Goal: Answer question/provide support

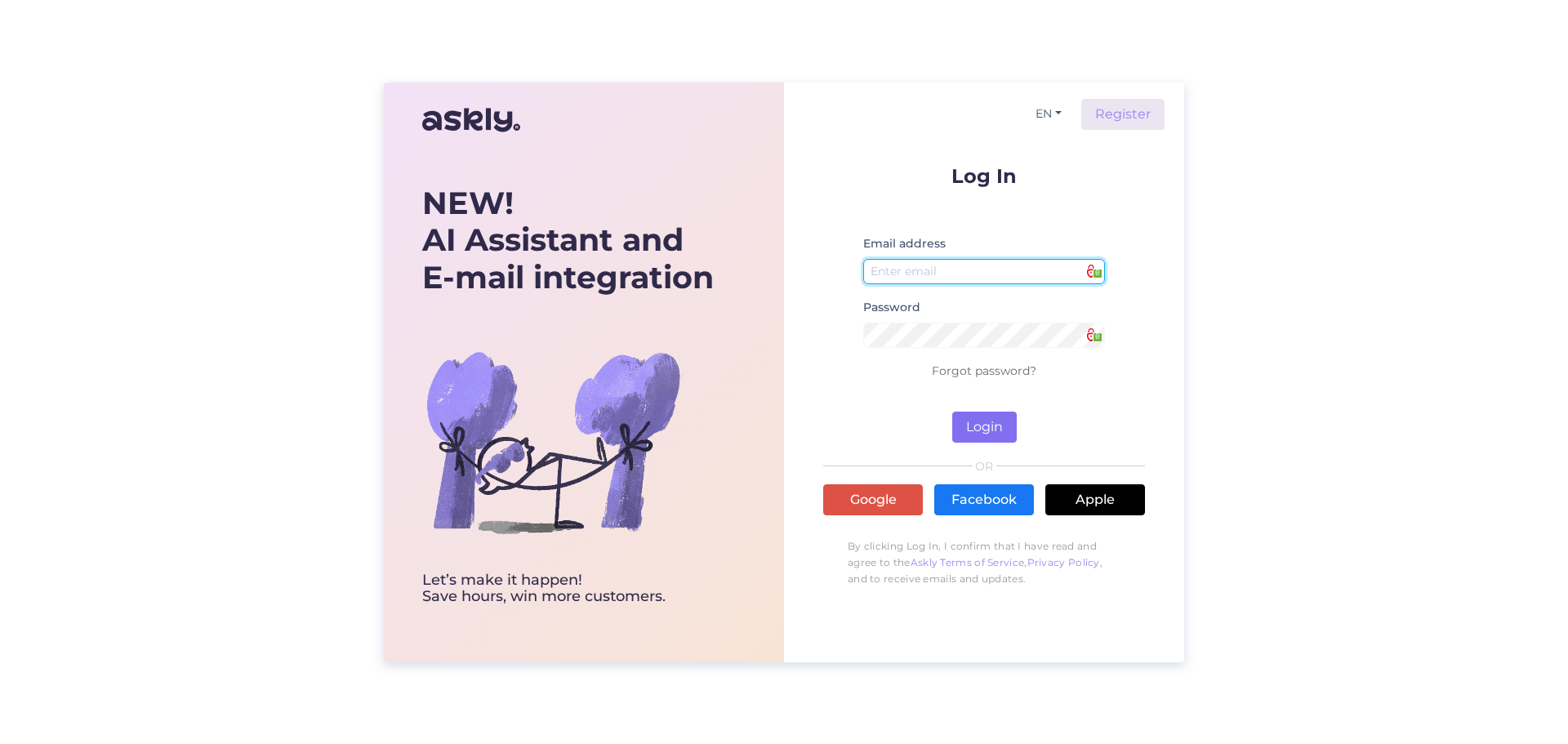
type input "[EMAIL_ADDRESS][DOMAIN_NAME]"
click at [984, 430] on button "Login" at bounding box center [985, 427] width 64 height 31
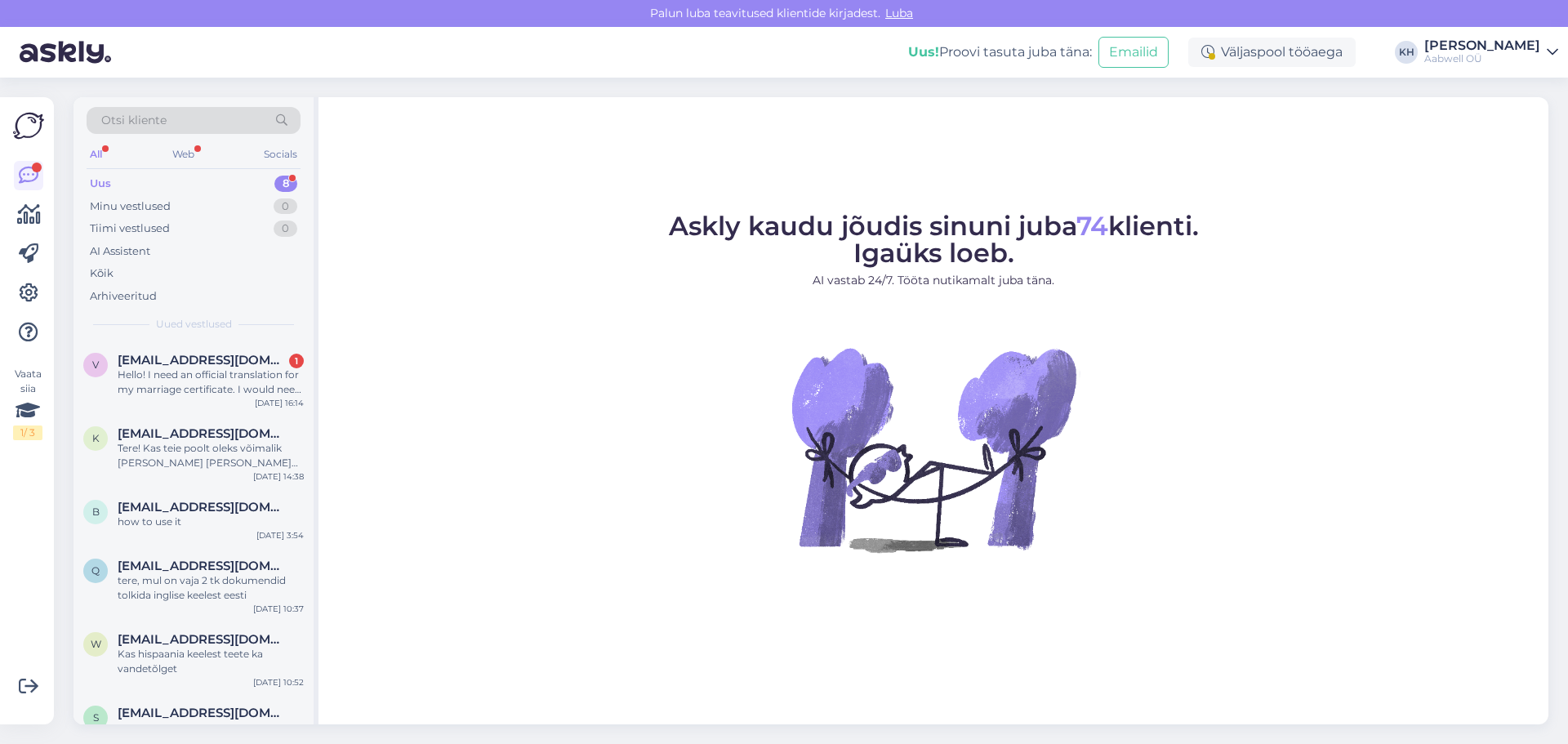
click at [211, 184] on div "Uus 8" at bounding box center [194, 184] width 214 height 23
click at [215, 378] on div "Hello! I need an official translation for my marriage certificate. I would need…" at bounding box center [211, 381] width 186 height 29
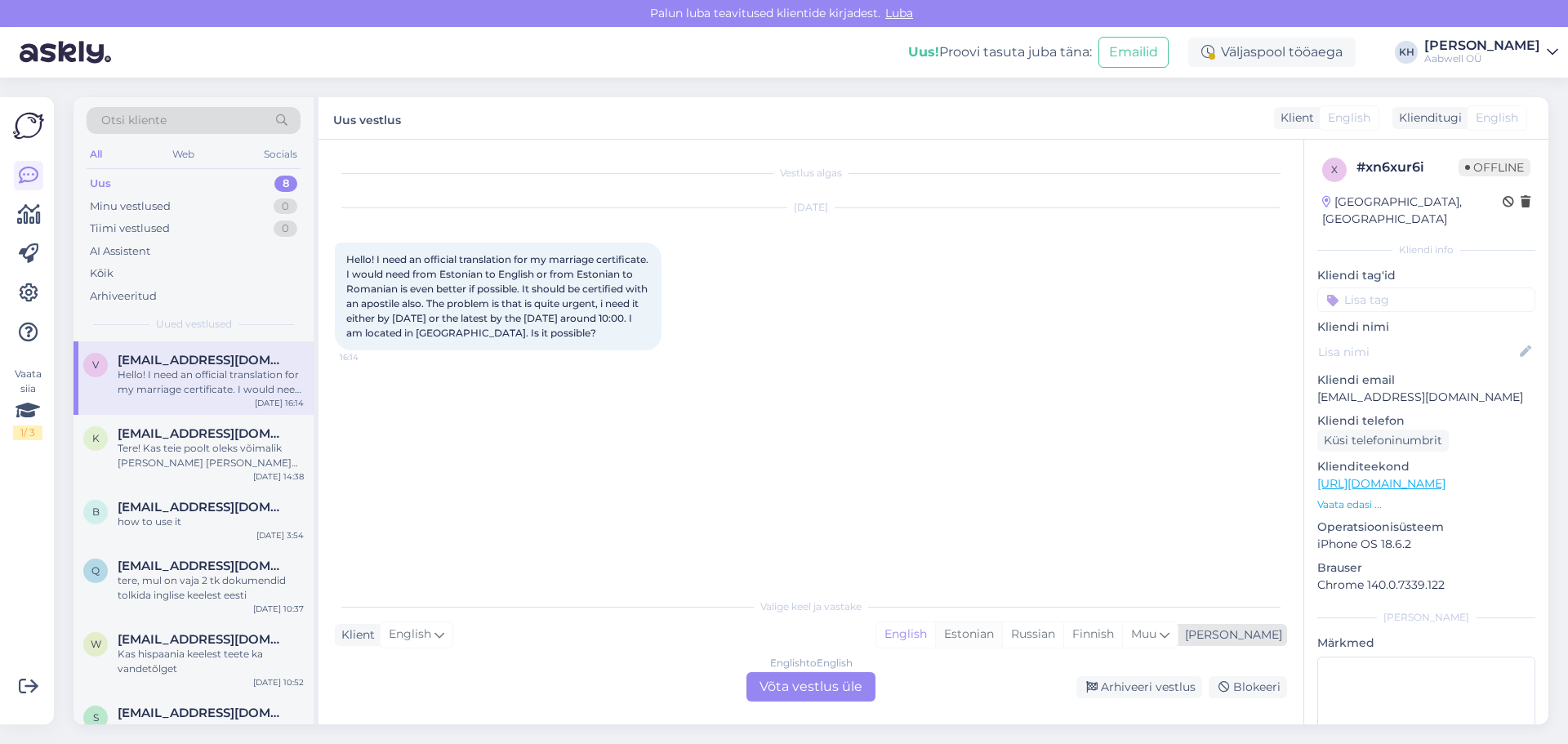
click at [1003, 636] on div "Estonian" at bounding box center [969, 634] width 67 height 25
click at [515, 662] on div "Valige [PERSON_NAME] vastake Klient English Mina English Estonian Russian Finni…" at bounding box center [811, 646] width 953 height 112
click at [787, 695] on div "English to Estonian Võta vestlus üle" at bounding box center [811, 686] width 129 height 29
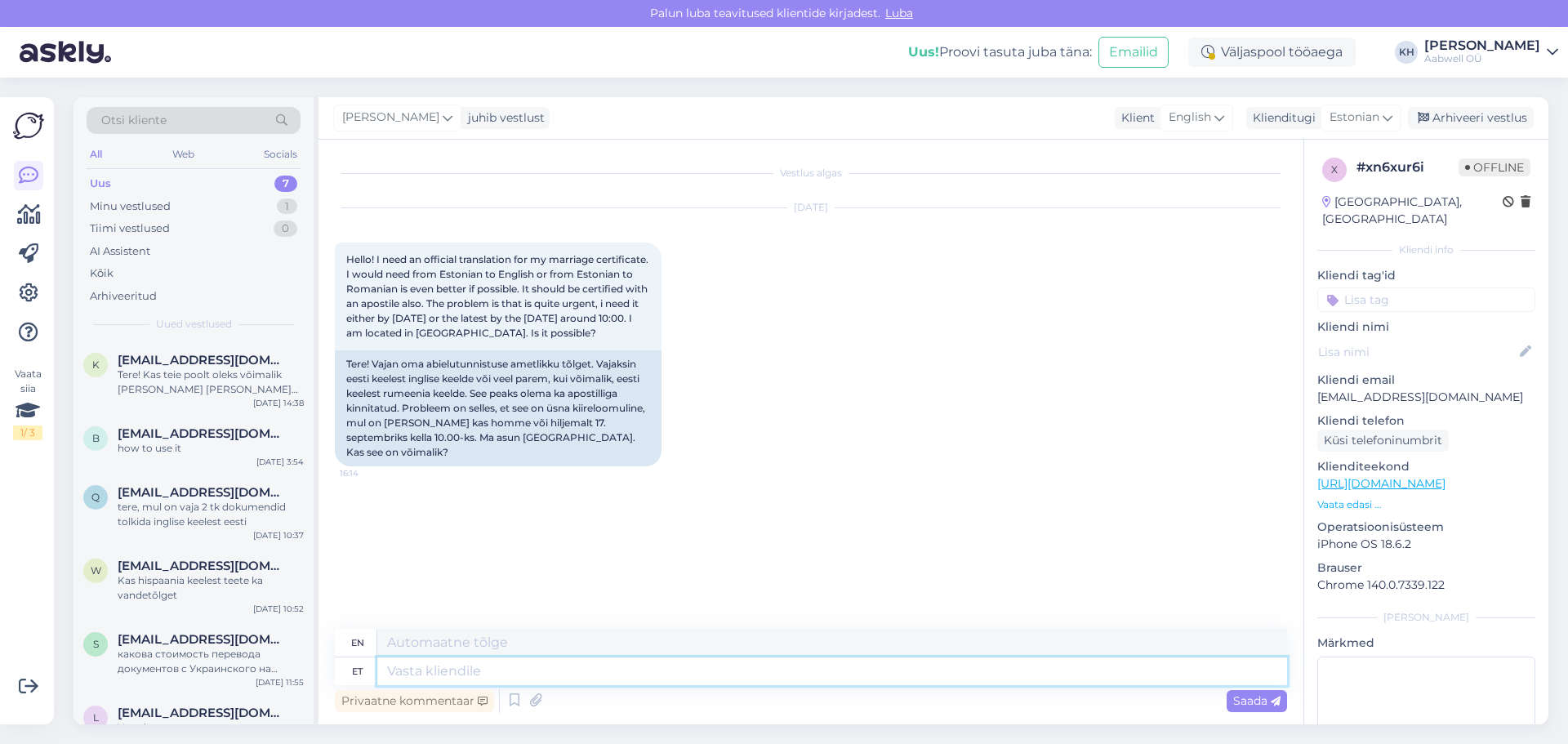
click at [446, 676] on textarea at bounding box center [833, 671] width 910 height 27
type textarea "Tere"
type textarea "Hello"
type textarea "Tere Tänan T"
type textarea "Hello Thank you"
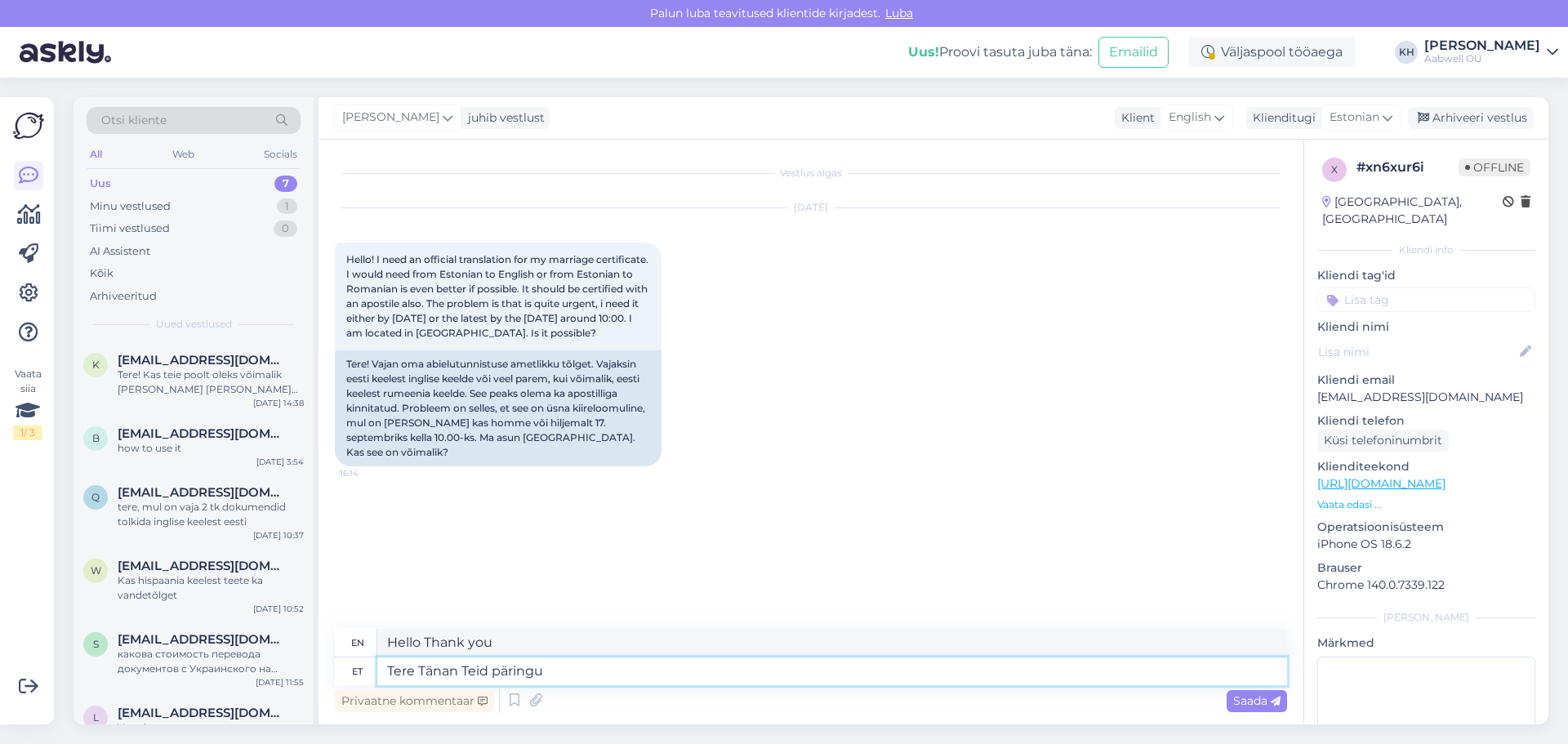
type textarea "Tere Tänan Teid päringu e"
type textarea "Hello Thank you for your inquiry."
type textarea "Tere Tänan Teid päringu eest."
type textarea "Hello, thank you for your inquiry."
type textarea "Tere Tänan Teid päringu eest. Kahjuks m"
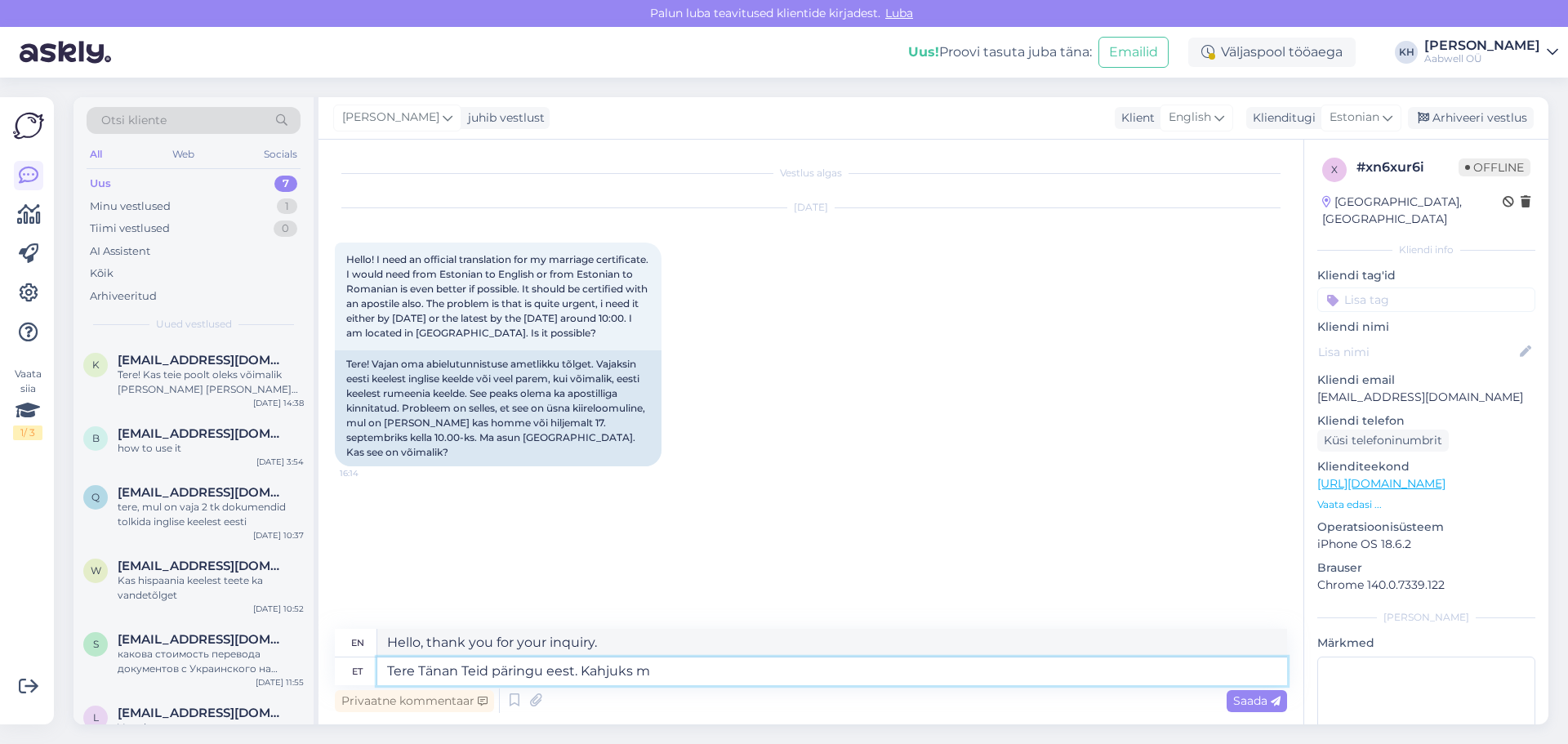
type textarea "Hello Thank you for your inquiry. Unfortunately"
type textarea "Tere Tänan Teid päringu eest. Kahjuks meie p"
type textarea "Hello Thank you for your inquiry. Unfortunately we"
type textarea "Tere Tänan Teid päringu eest. Kahjuks meie ei p"
type textarea "Hello Thank you for your inquiry. Unfortunately we do not"
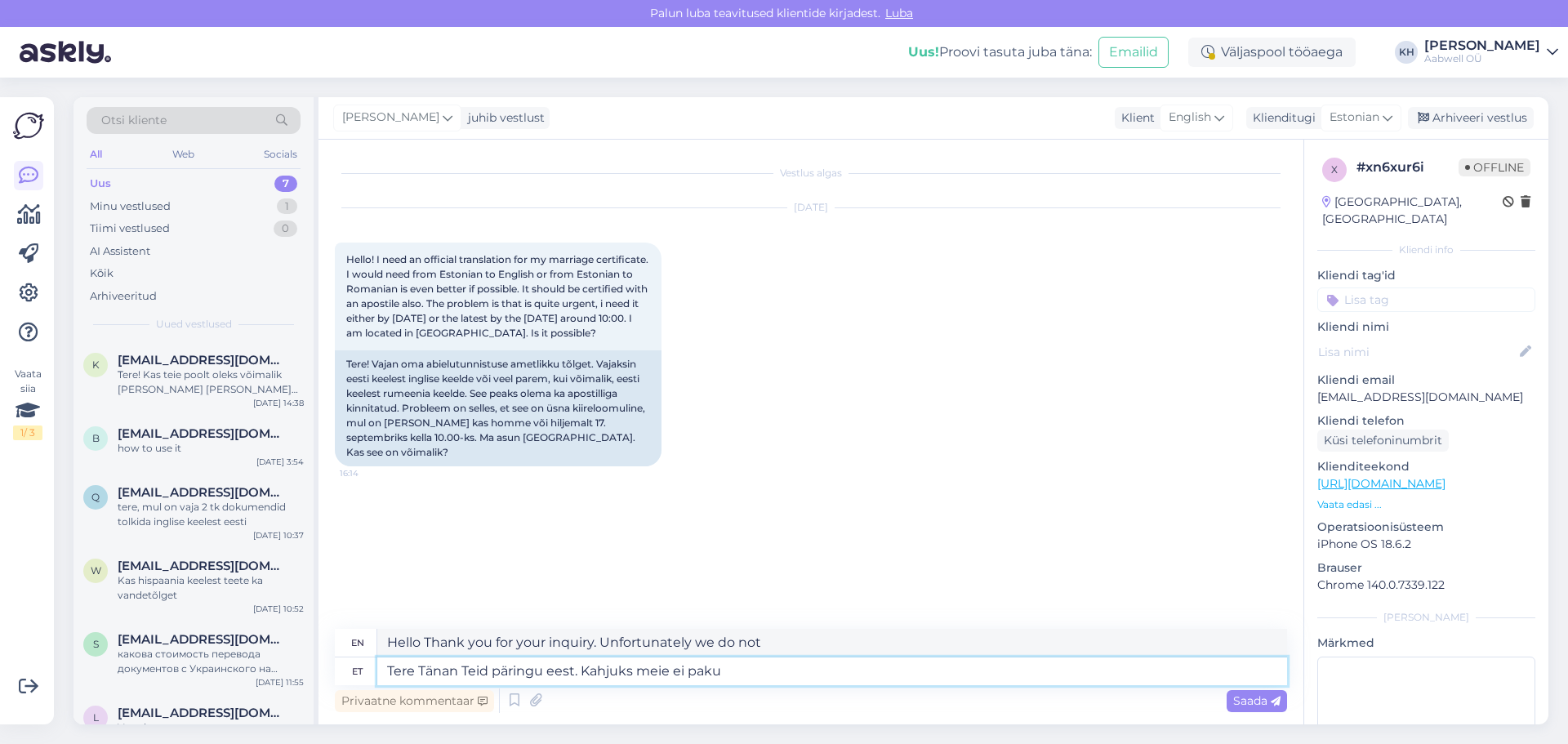
type textarea "Tere Tänan Teid päringu eest. Kahjuks meie ei paku"
type textarea "Hello, thank you for your inquiry. Unfortunately, we do not offer"
type textarea "Tere Tänan Teid päringu eest. Kahjuks meie ei paku vandetõlkeid."
type textarea "Hello, thank you for your inquiry. Unfortunately, we do not offer sworn transla…"
type textarea "Tere Tänan Teid päringu eest. Kahjuks meie ei paku vandetõlkeid. Tar"
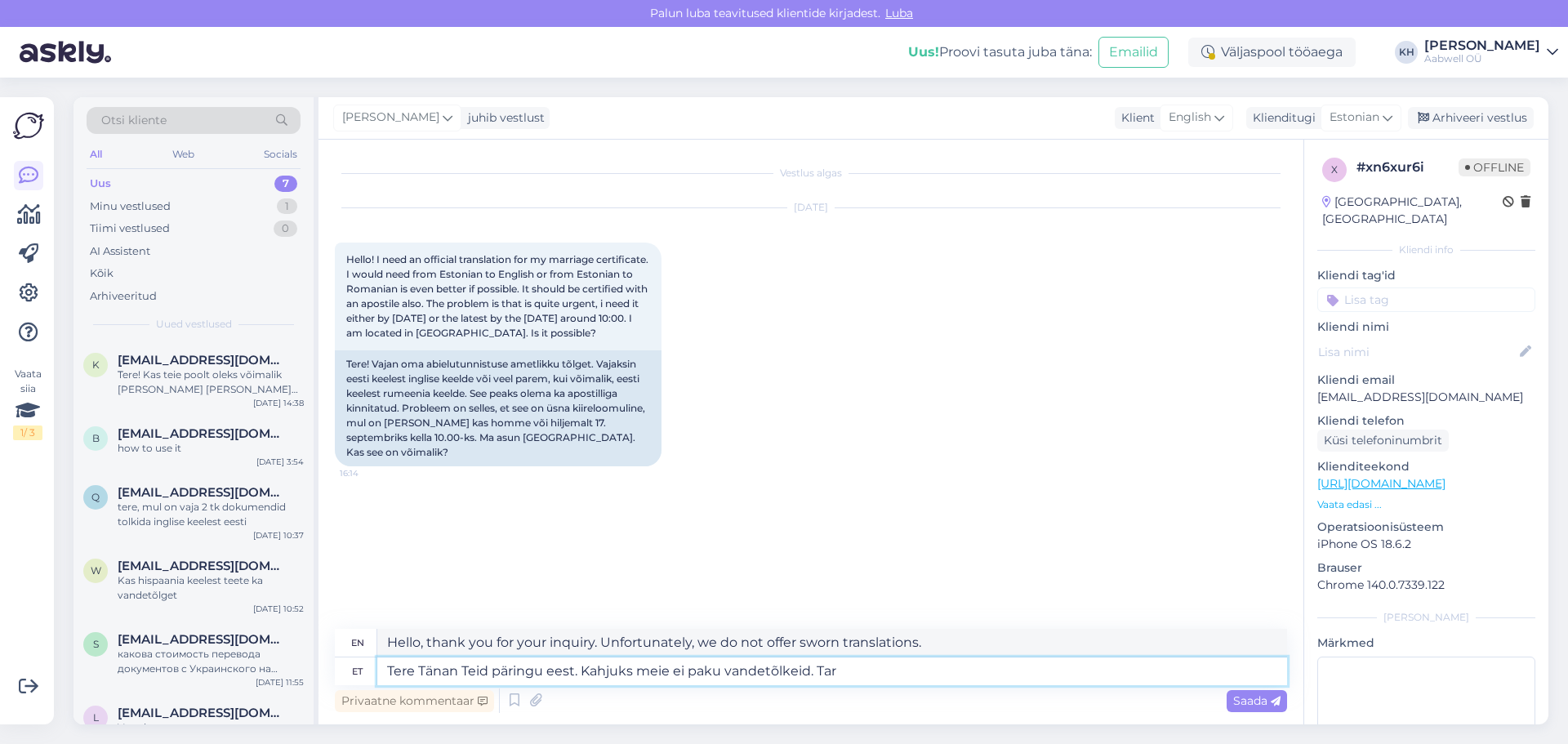
type textarea "Hello, thank you for your inquiry. Unfortunately, we do not offer sworn transla…"
type textarea "Tere Tänan Teid päringu eest. Kahjuks meie ei paku vandetõlkeid. [GEOGRAPHIC_DA…"
type textarea "Hello, thank you for your inquiry. Unfortunately, we do not offer sworn transla…"
type textarea "Tere Tänan Teid päringu eest. Kahjuks meie ei paku vandetõlkeid. [GEOGRAPHIC_DA…"
type textarea "Hello, thank you for your inquiry. Unfortunately, we do not offer sworn transla…"
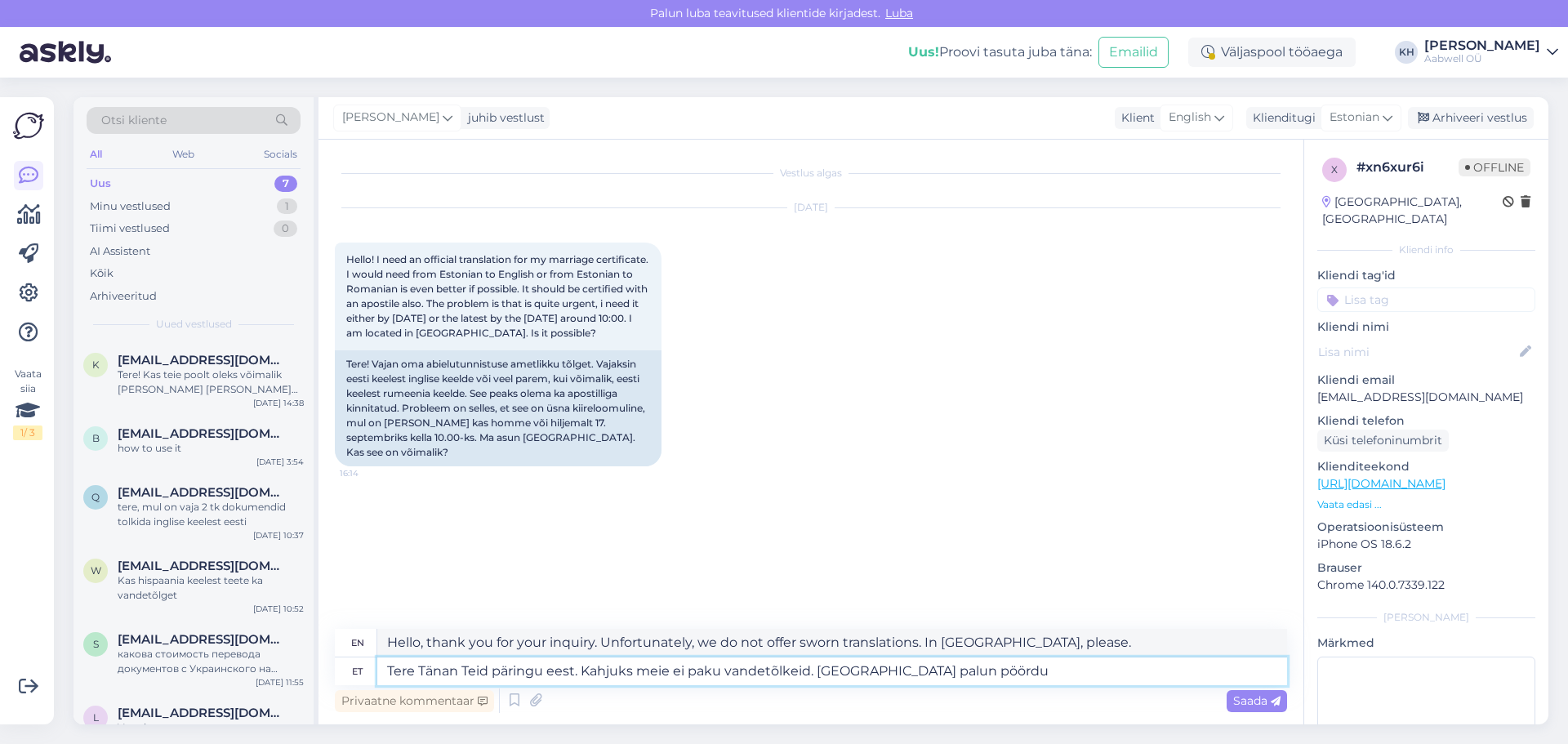
type textarea "Tere Tänan Teid päringu eest. Kahjuks meie ei paku vandetõlkeid. [GEOGRAPHIC_DA…"
type textarea "Hello, thank you for your inquiry. Unfortunately, we do not offer sworn transla…"
type textarea "Tere Tänan Teid päringu eest. Kahjuks meie ei paku vandetõlkeid. [GEOGRAPHIC_DA…"
type textarea "Hello, thank you for your inquiry. Unfortunately, we do not offer sworn transla…"
type textarea "Tere Tänan Teid päringu eest. Kahjuks meie ei paku vandetõlkeid. [GEOGRAPHIC_DA…"
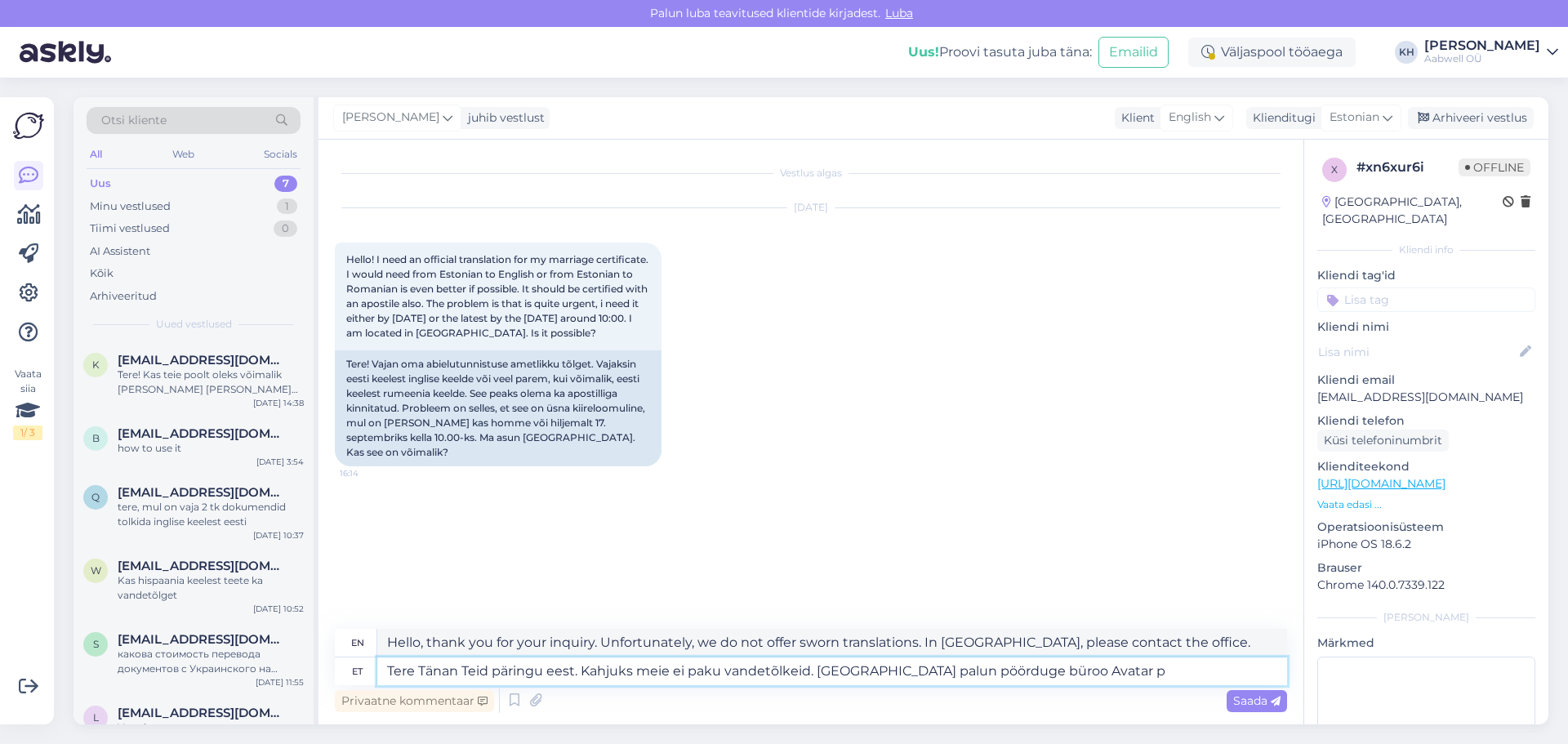
type textarea "Hello, thank you for your inquiry. Unfortunately, we do not offer sworn transla…"
type textarea "Tere Tänan Teid päringu eest. Kahjuks meie ei paku vandetõlkeid. [GEOGRAPHIC_DA…"
type textarea "Hello, thank you for your inquiry. Unfortunately, we do not offer sworn transla…"
type textarea "Tere Tänan Teid päringu eest. Kahjuks meie ei paku vandetõlkeid. [GEOGRAPHIC_DA…"
type textarea "Hello, thank you for your inquiry. Unfortunately, we do not offer sworn transla…"
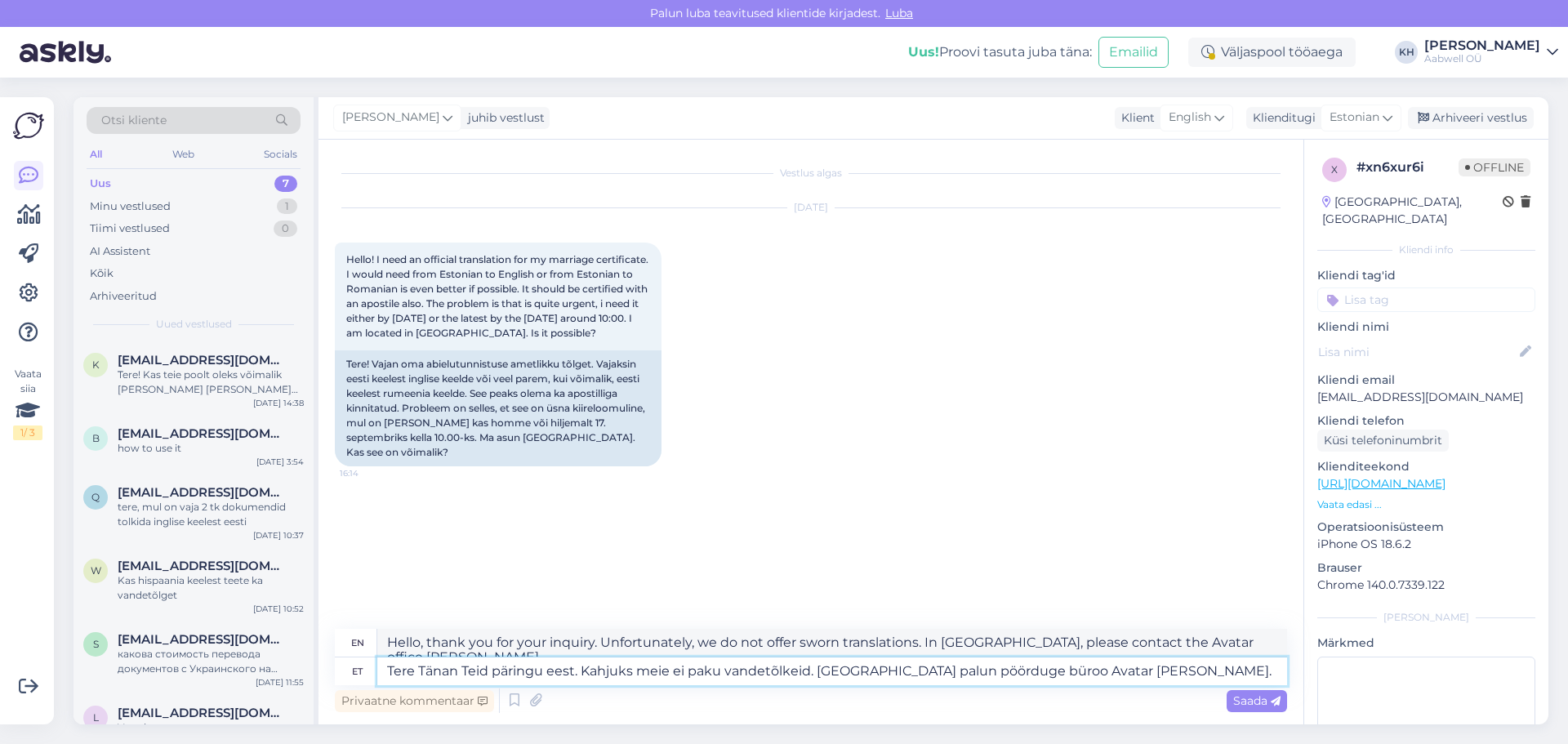
type textarea "Tere Tänan Teid päringu eest. Kahjuks meie ei paku vandetõlkeid. [GEOGRAPHIC_DA…"
type textarea "Hello, thank you for your inquiry. Unfortunately, we do not offer sworn transla…"
type textarea "Tere Tänan Teid päringu eest. Kahjuks meie ei paku vandetõlkeid. [GEOGRAPHIC_DA…"
type textarea "Hello, thank you for your inquiry. Unfortunately, we do not offer sworn transla…"
type textarea "Tere Tänan Teid päringu eest. Kahjuks meie ei paku vandetõlkeid. [GEOGRAPHIC_DA…"
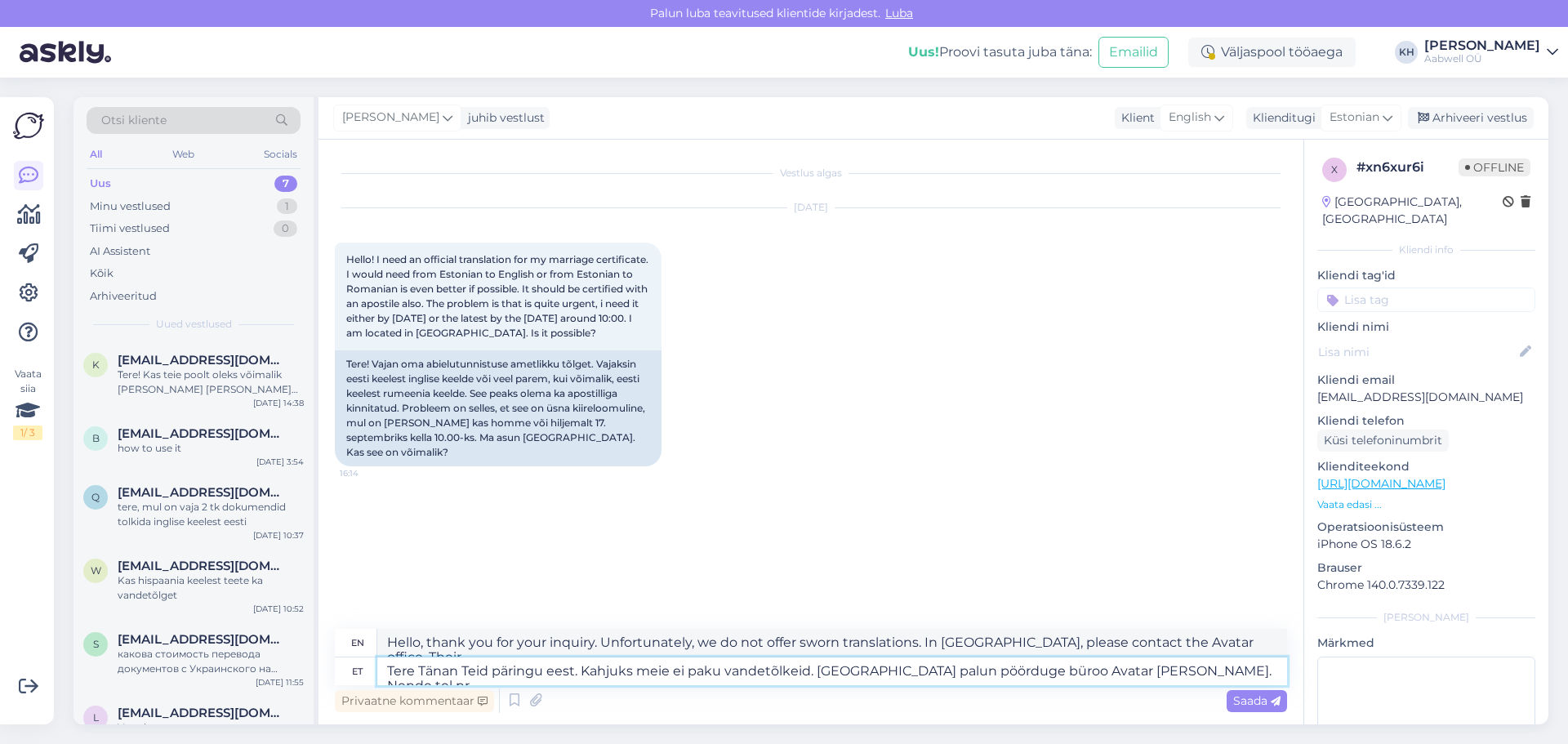
type textarea "Hello, thank you for your inquiry. Unfortunately, we do not offer sworn transla…"
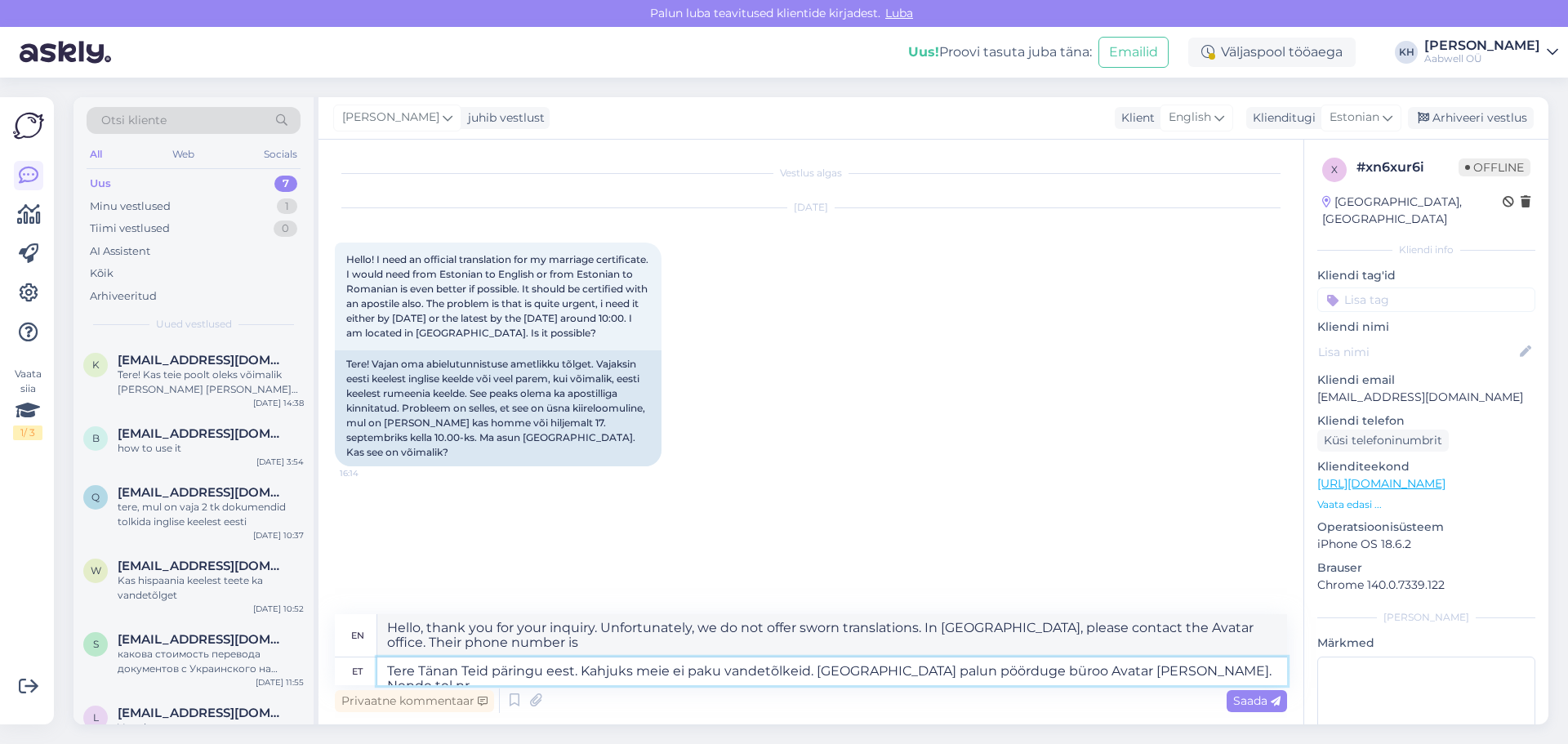
type textarea "Tere Tänan Teid päringu eest. Kahjuks meie ei paku vandetõlkeid. [GEOGRAPHIC_DA…"
type textarea "Hello Thank you for your inquiry. Unfortunately we do not offer sworn translati…"
paste textarea "553 3218"
type textarea "Tere Tänan Teid päringu eest. Kahjuks meie ei paku vandetõlkeid. [GEOGRAPHIC_DA…"
type textarea "Hello Thank you for your inquiry. Unfortunately we do not offer sworn translati…"
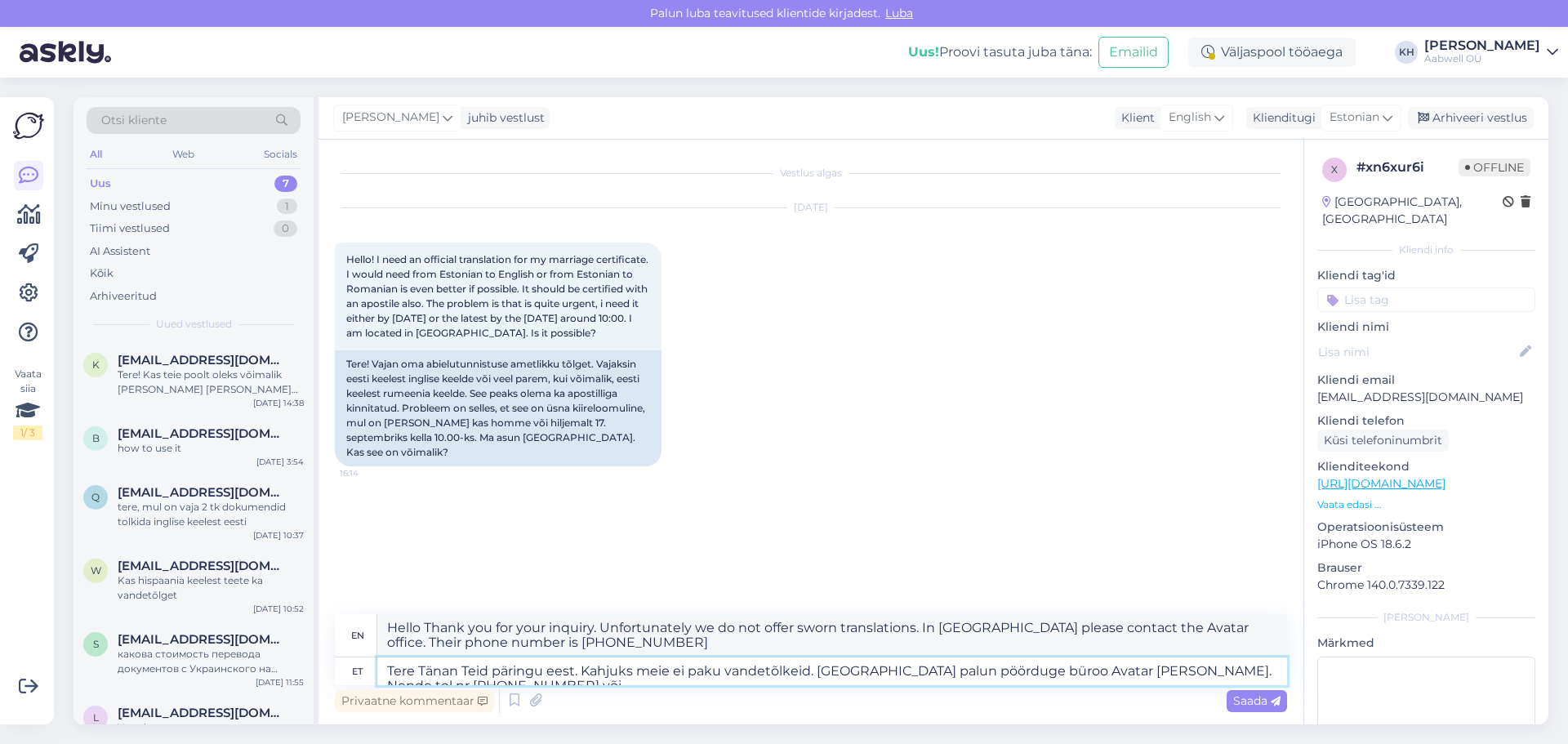
type textarea "Tere Tänan Teid päringu eest. Kahjuks meie ei paku vandetõlkeid. [GEOGRAPHIC_DA…"
type textarea "Hello Thank you for your inquiry. Unfortunately we do not offer sworn translati…"
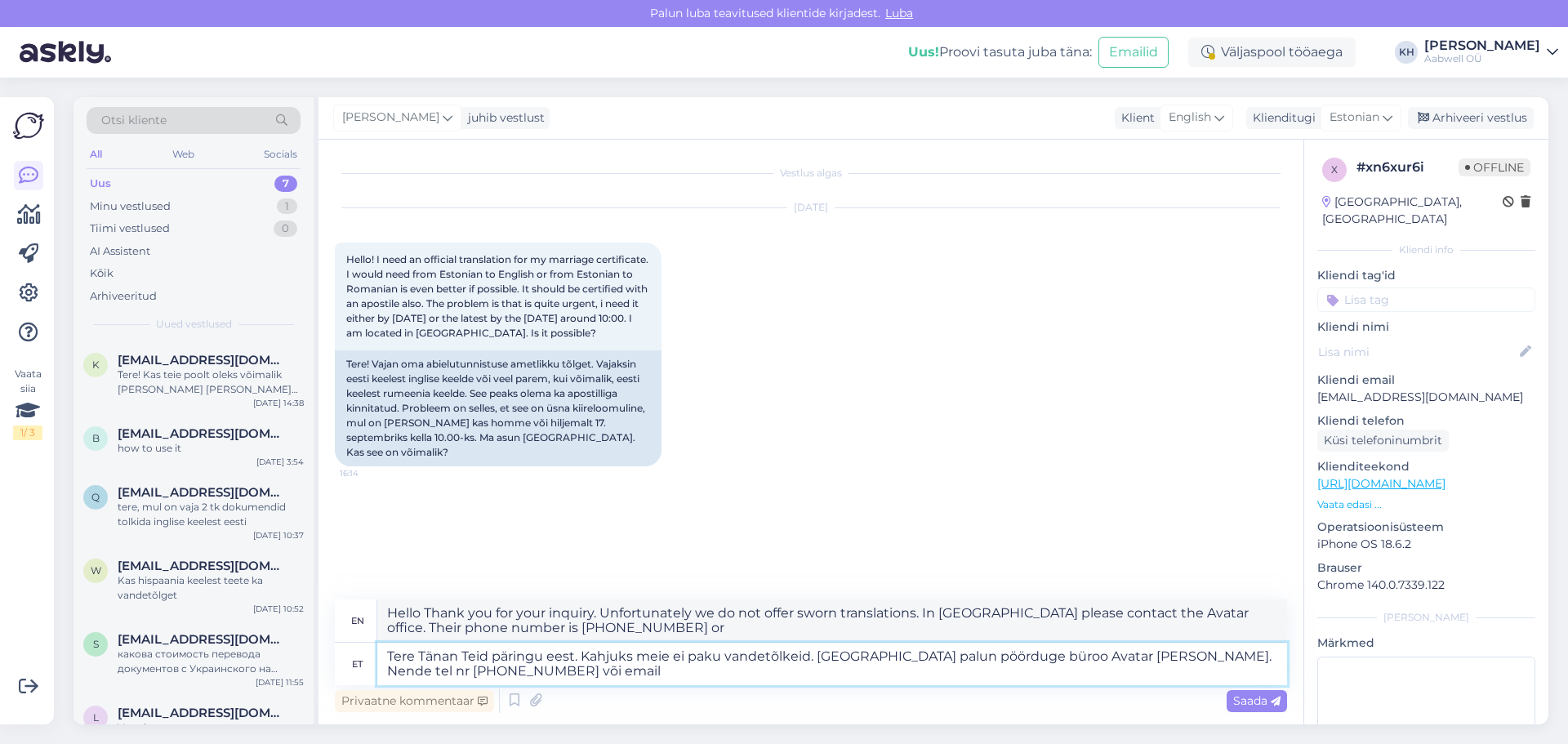
type textarea "Tere Tänan Teid päringu eest. Kahjuks meie ei paku vandetõlkeid. [GEOGRAPHIC_DA…"
type textarea "Hello Thank you for your inquiry. Unfortunately we do not offer sworn translati…"
type textarea "Tere Tänan Teid päringu eest. Kahjuks meie ei paku vandetõlkeid. [GEOGRAPHIC_DA…"
type textarea "Hello Thank you for your inquiry. Unfortunately we do not offer sworn translati…"
type textarea "Tere Tänan Teid päringu eest. Kahjuks meie ei paku vandetõlkeid. [GEOGRAPHIC_DA…"
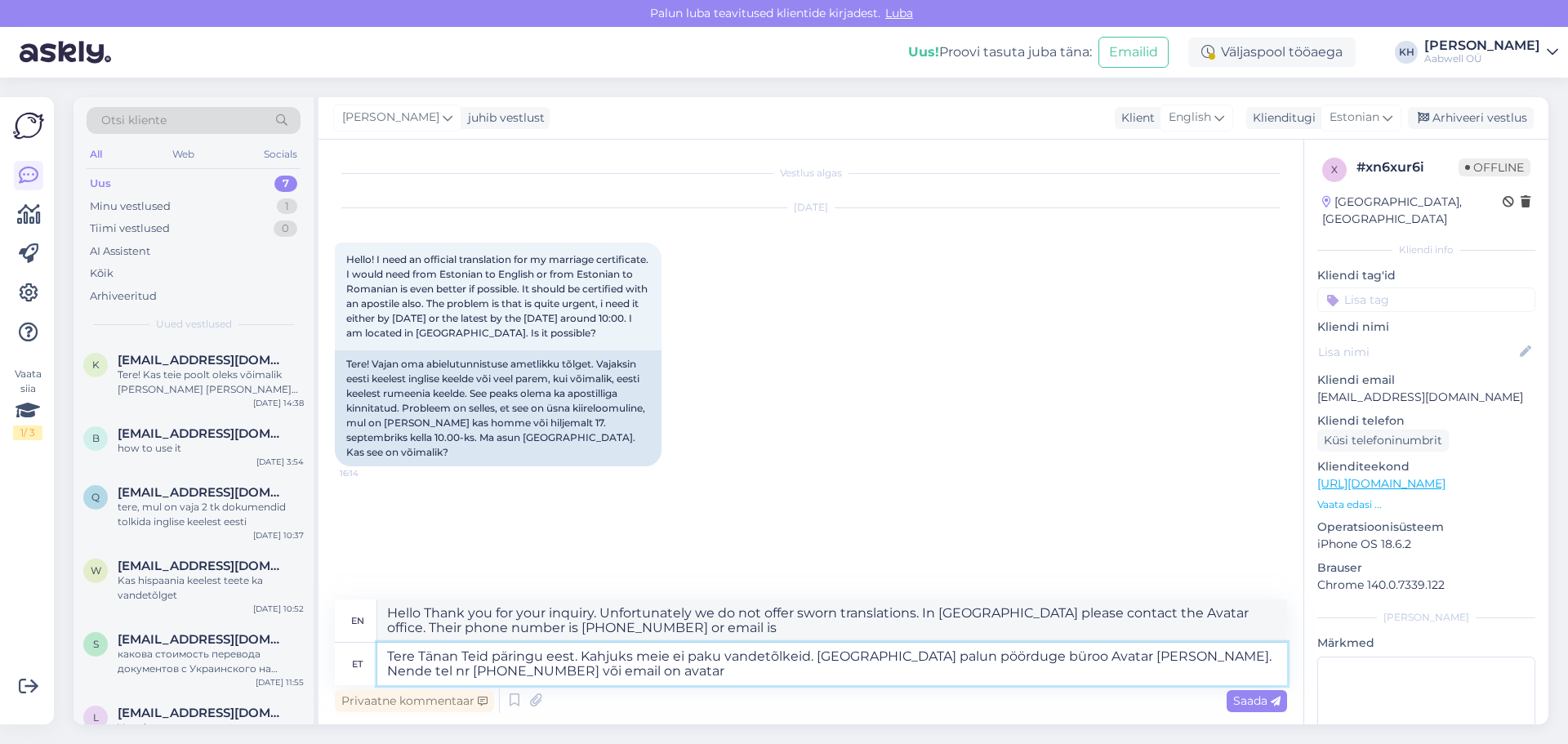
type textarea "Hello Thank you for your inquiry. Unfortunately we do not offer sworn translati…"
type textarea "Tere Tänan Teid päringu eest. Kahjuks meie ei paku vandetõlkeid. [GEOGRAPHIC_DA…"
type textarea "Hello, thank you for your inquiry. Unfortunately, we do not offer sworn transla…"
type textarea "Tere Tänan Teid päringu eest. Kahjuks meie ei paku vandetõlkeid. [GEOGRAPHIC_DA…"
click at [1280, 704] on div "Saada" at bounding box center [1257, 701] width 60 height 22
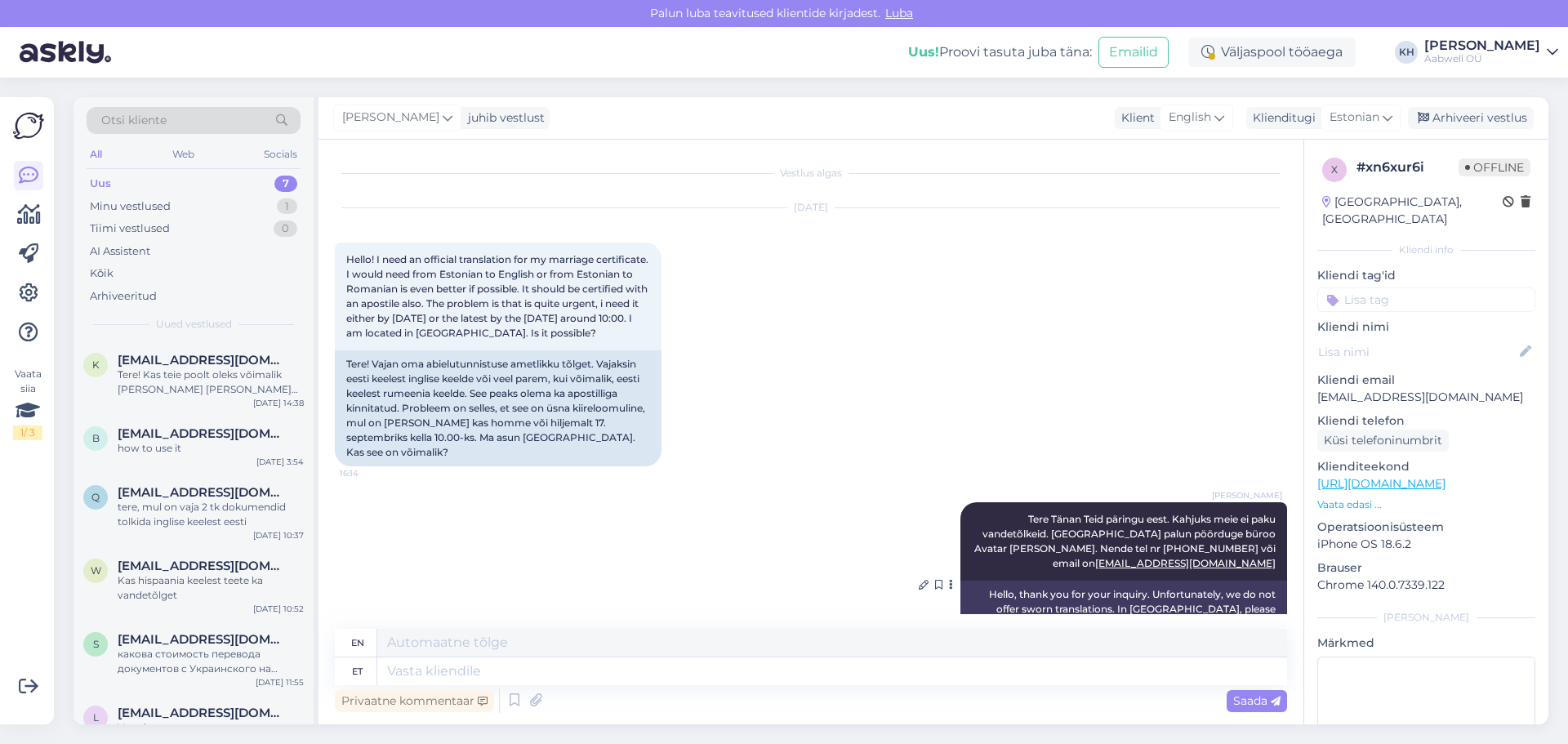
scroll to position [42, 0]
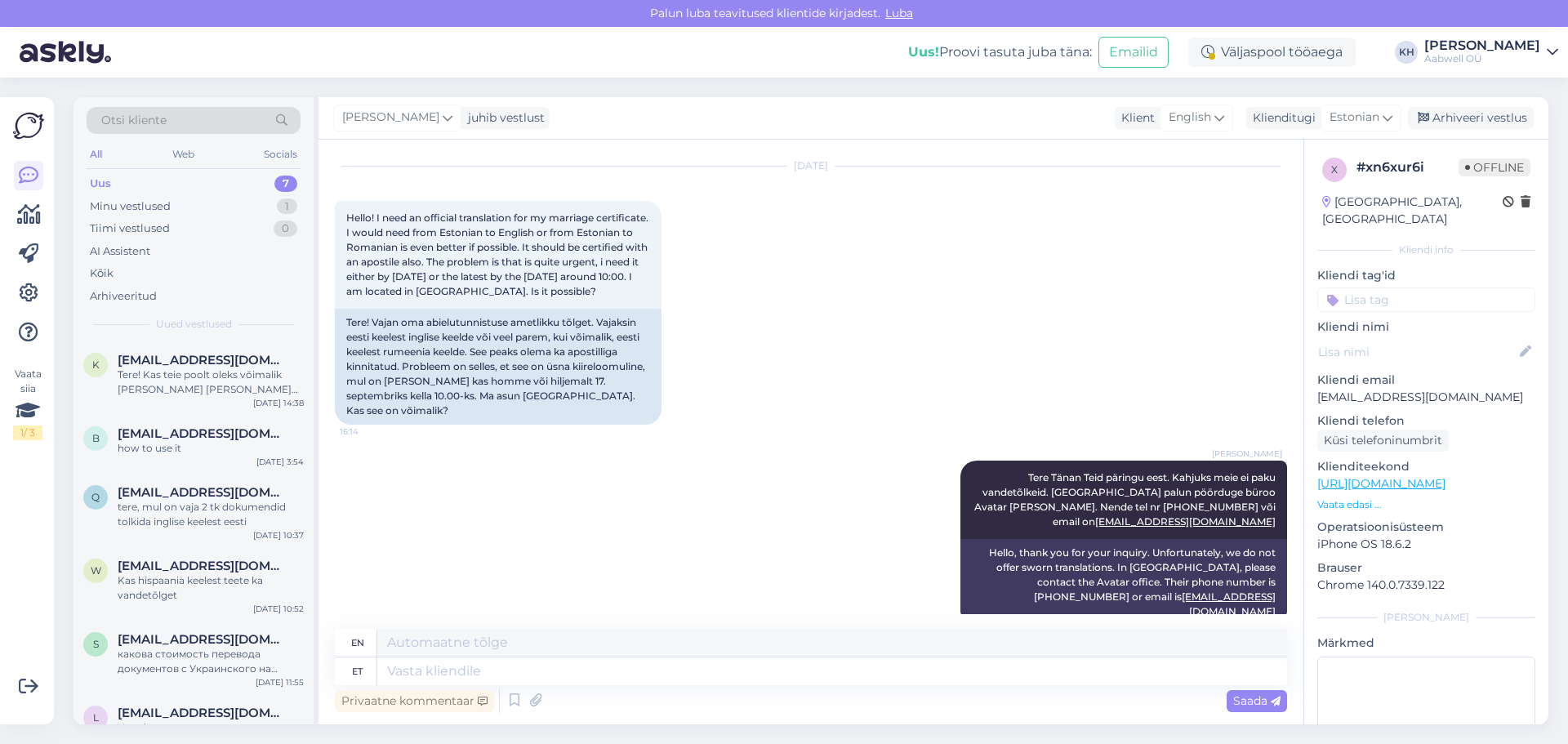
drag, startPoint x: 1551, startPoint y: 49, endPoint x: 1539, endPoint y: 57, distance: 14.4
click at [1550, 49] on icon at bounding box center [1553, 52] width 11 height 13
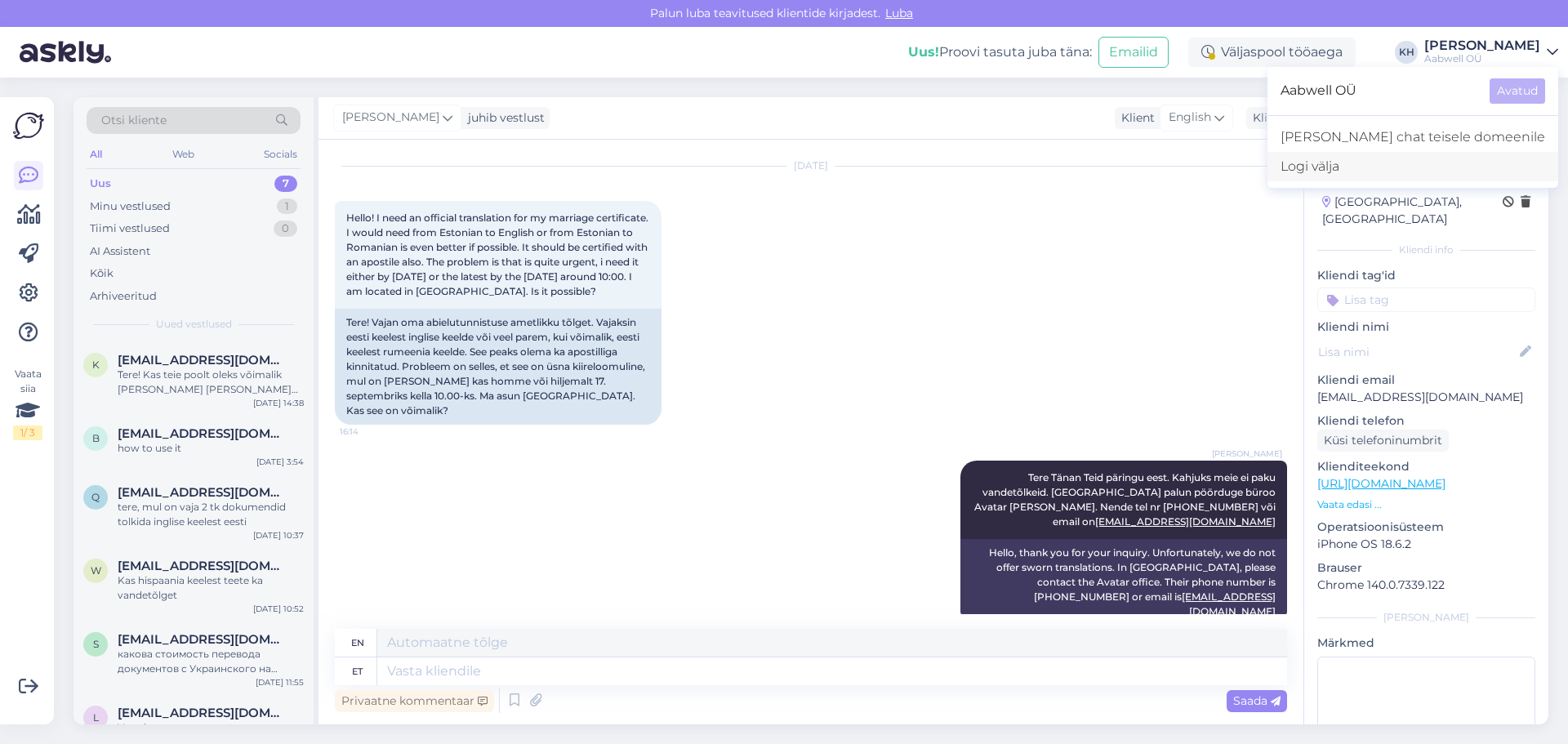
drag, startPoint x: 1393, startPoint y: 166, endPoint x: 1381, endPoint y: 162, distance: 12.6
click at [1392, 166] on div "Logi välja" at bounding box center [1413, 166] width 291 height 29
